Goal: Find specific page/section

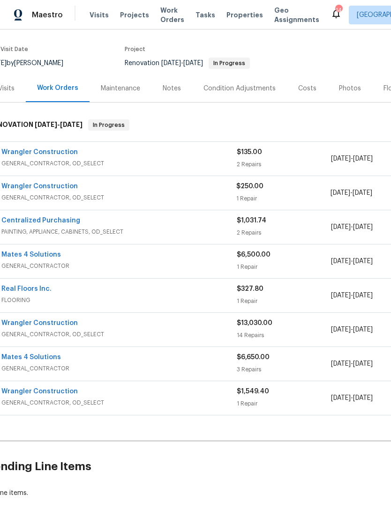
scroll to position [76, 0]
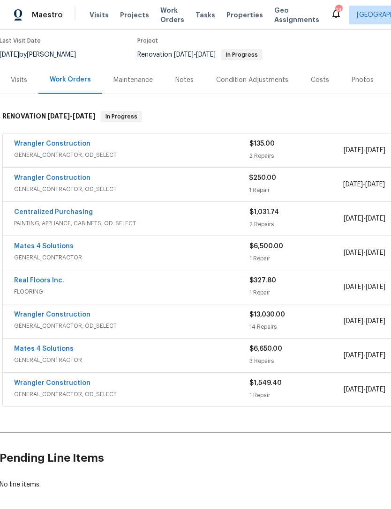
click at [232, 16] on span "Properties" at bounding box center [244, 14] width 37 height 9
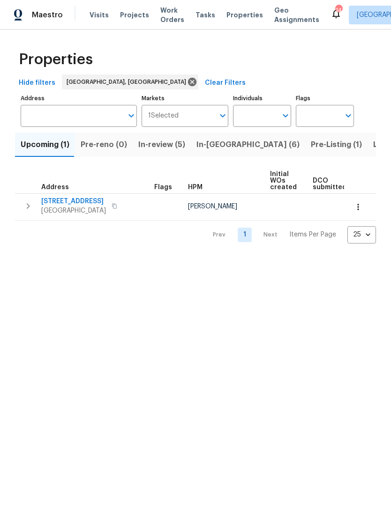
click at [86, 201] on span "2241 SE Manor Ave" at bounding box center [73, 201] width 65 height 9
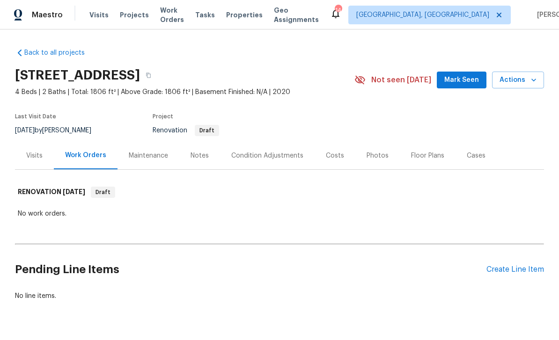
click at [224, 138] on div "Last Visit Date [DATE] by [PERSON_NAME] Project Renovation Draft" at bounding box center [174, 125] width 318 height 34
